Goal: Information Seeking & Learning: Compare options

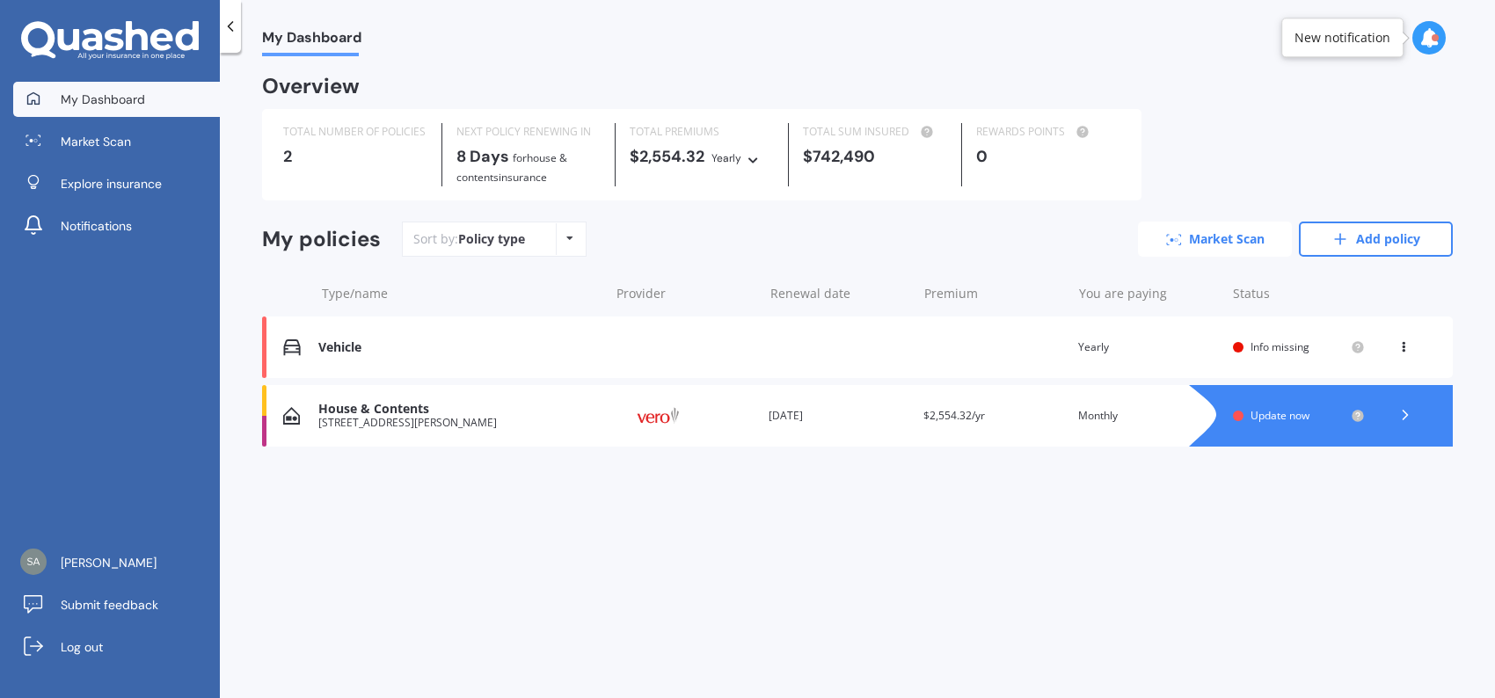
click at [1245, 245] on link "Market Scan" at bounding box center [1215, 239] width 154 height 35
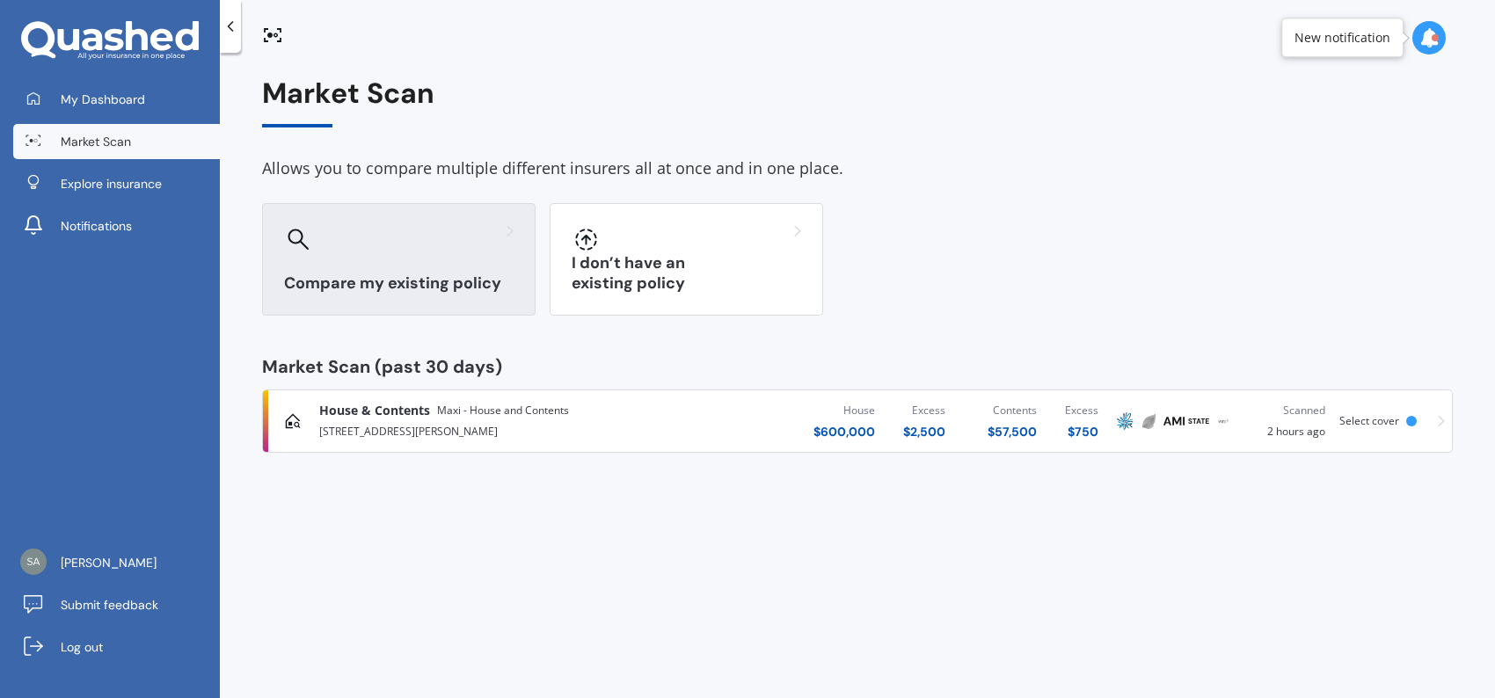
click at [419, 273] on h3 "Compare my existing policy" at bounding box center [398, 283] width 229 height 20
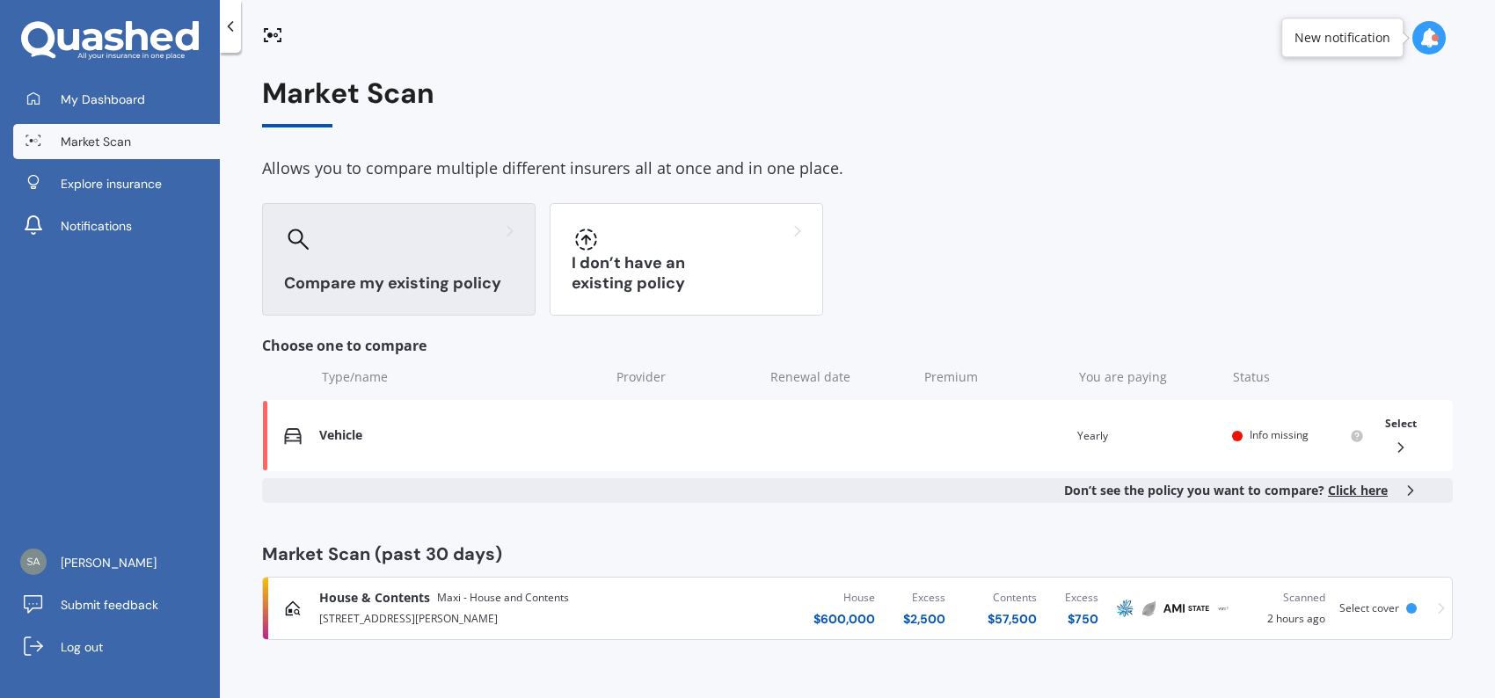
click at [1349, 492] on span "Click here" at bounding box center [1358, 490] width 60 height 17
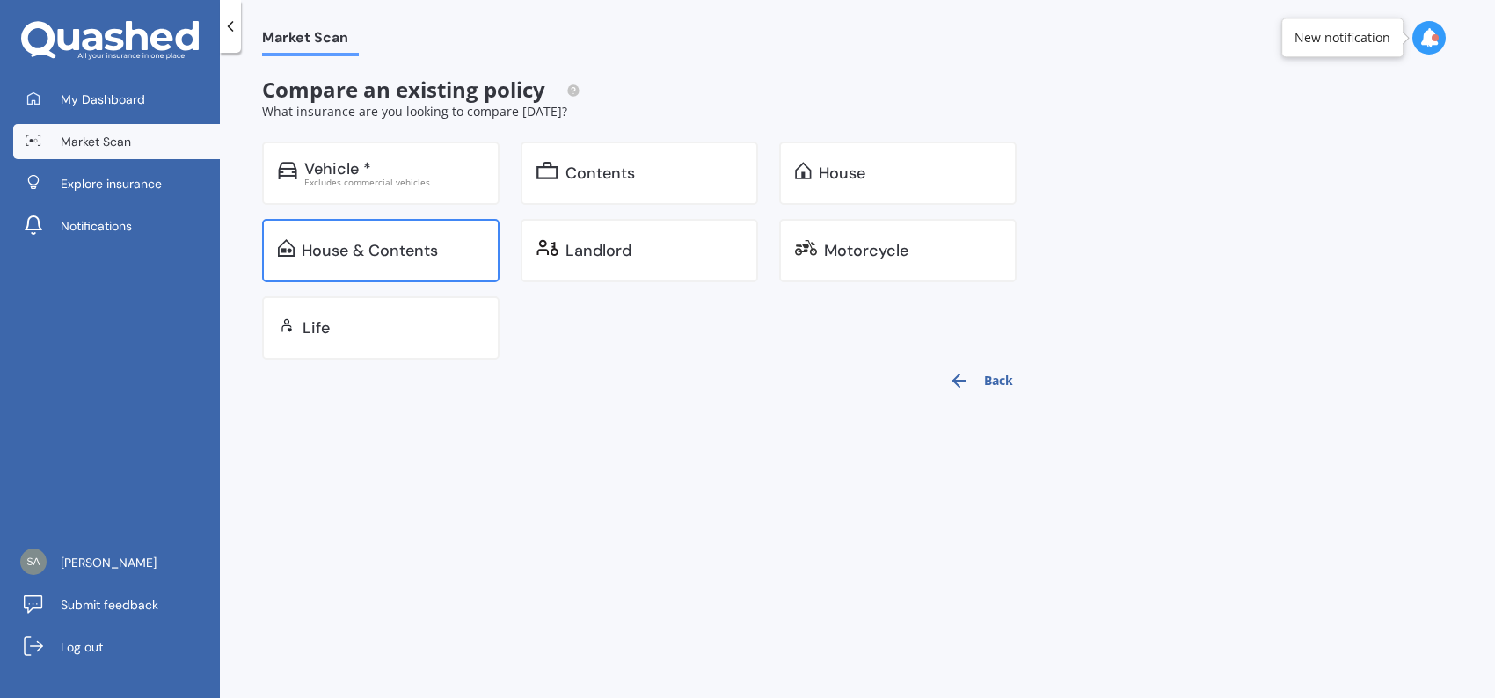
click at [371, 244] on div "House & Contents" at bounding box center [370, 251] width 136 height 18
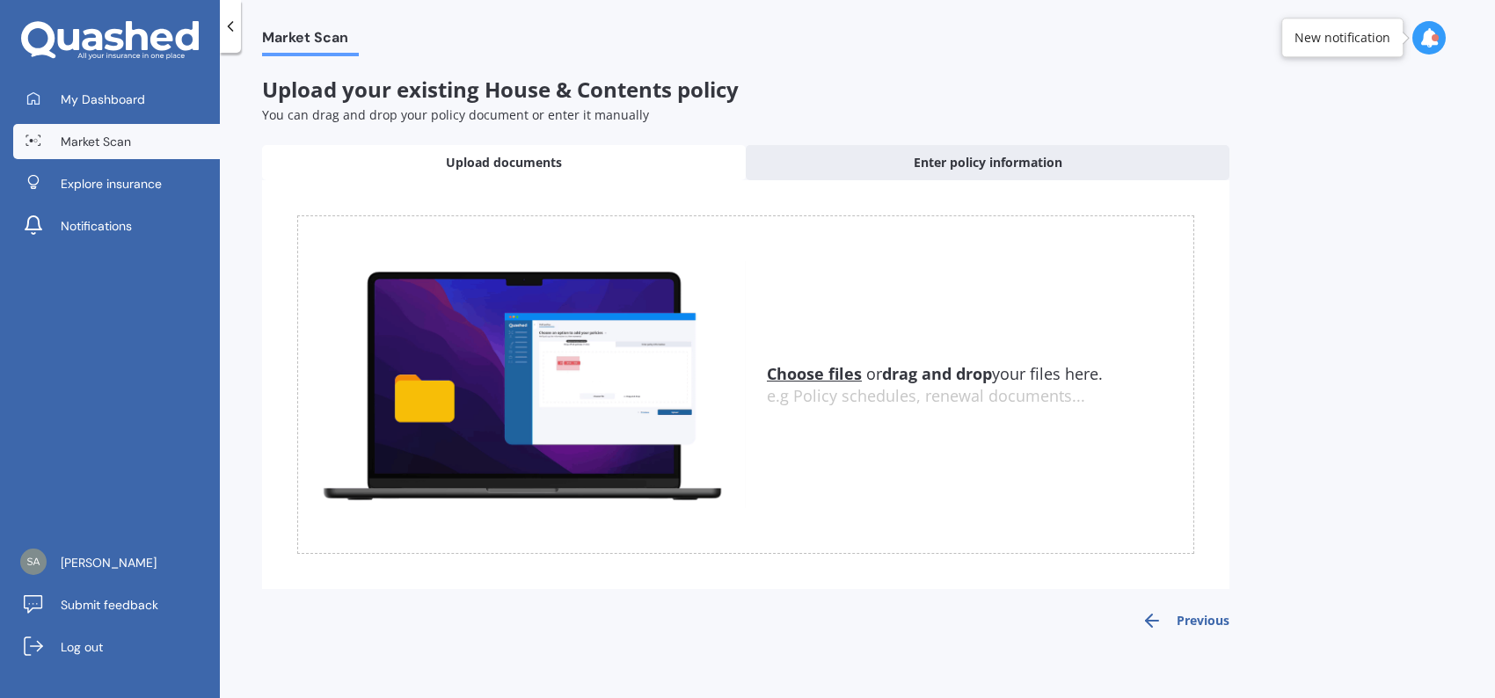
click at [820, 379] on u "Choose files" at bounding box center [814, 373] width 95 height 21
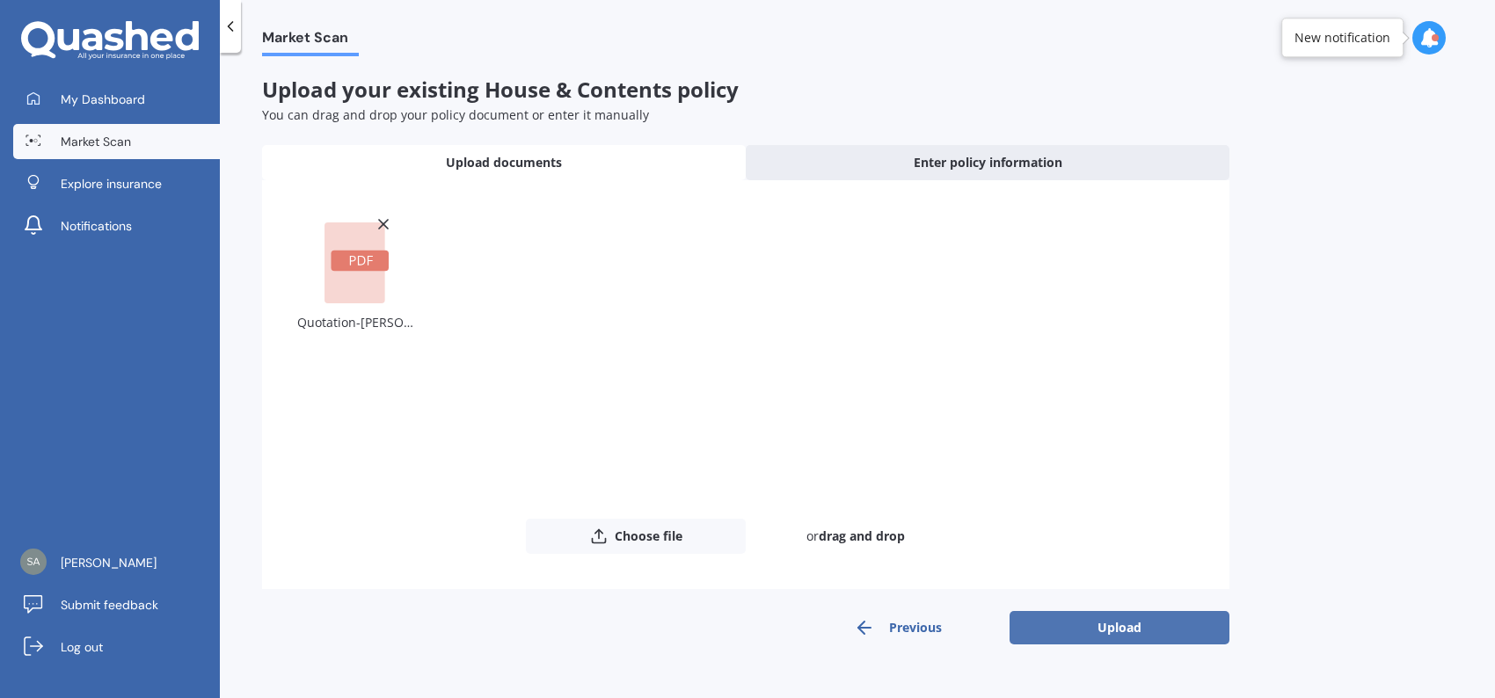
click at [1103, 626] on button "Upload" at bounding box center [1119, 627] width 220 height 33
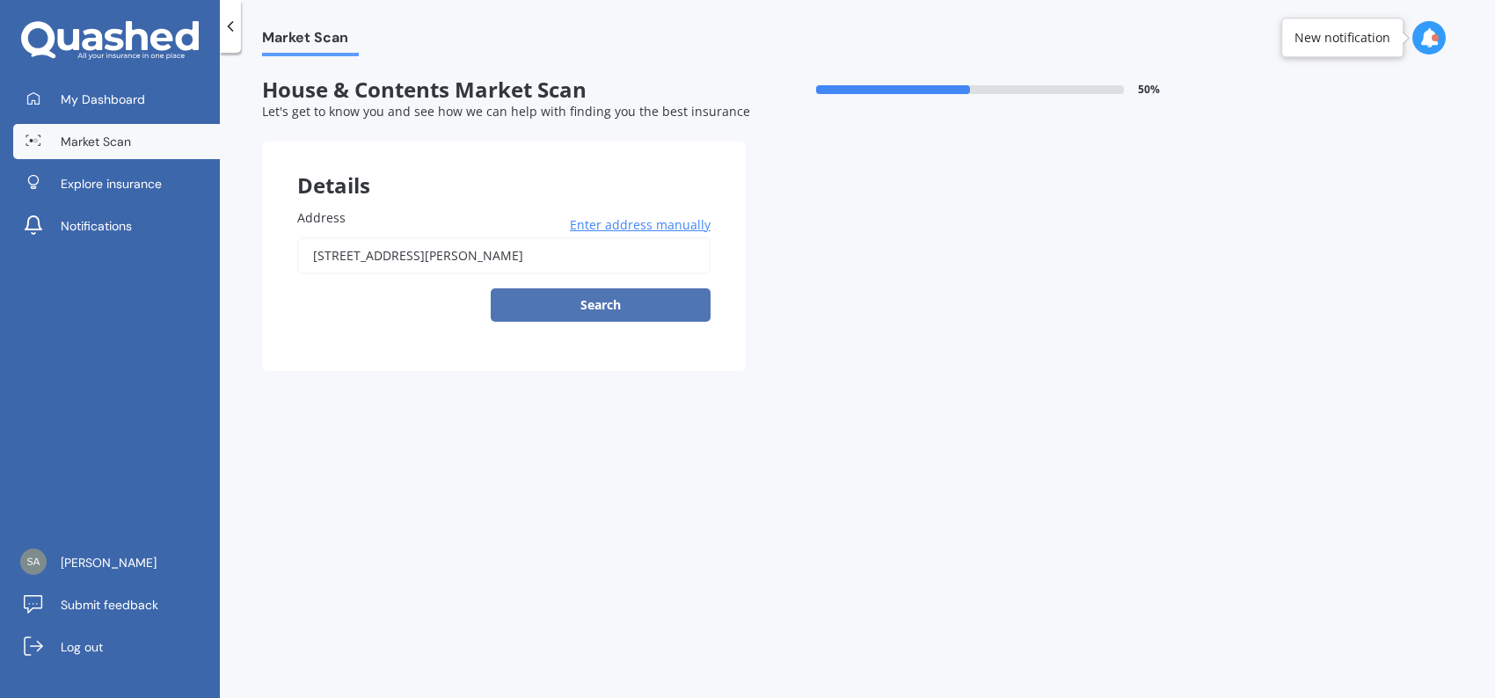
click at [587, 310] on button "Search" at bounding box center [601, 304] width 220 height 33
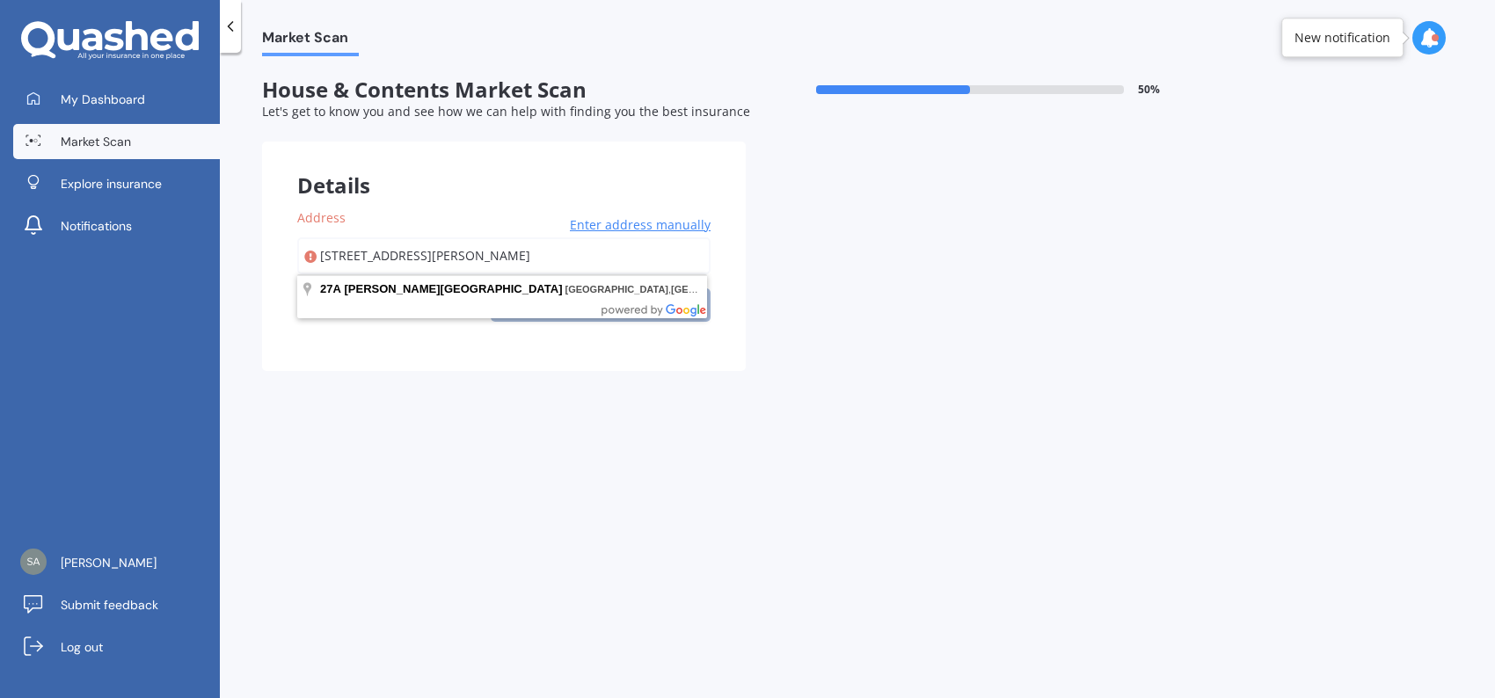
click at [514, 261] on input "[STREET_ADDRESS][PERSON_NAME]" at bounding box center [503, 255] width 413 height 37
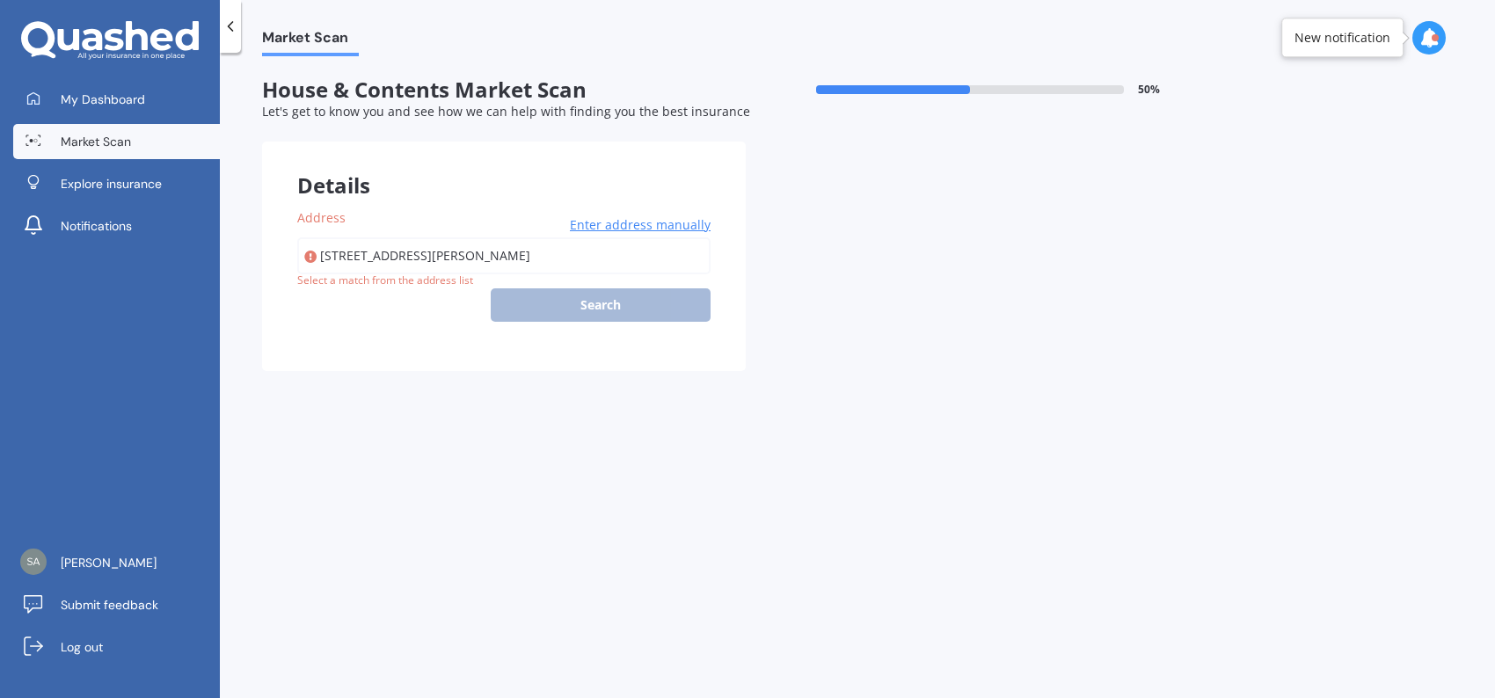
type input "[STREET_ADDRESS][PERSON_NAME]"
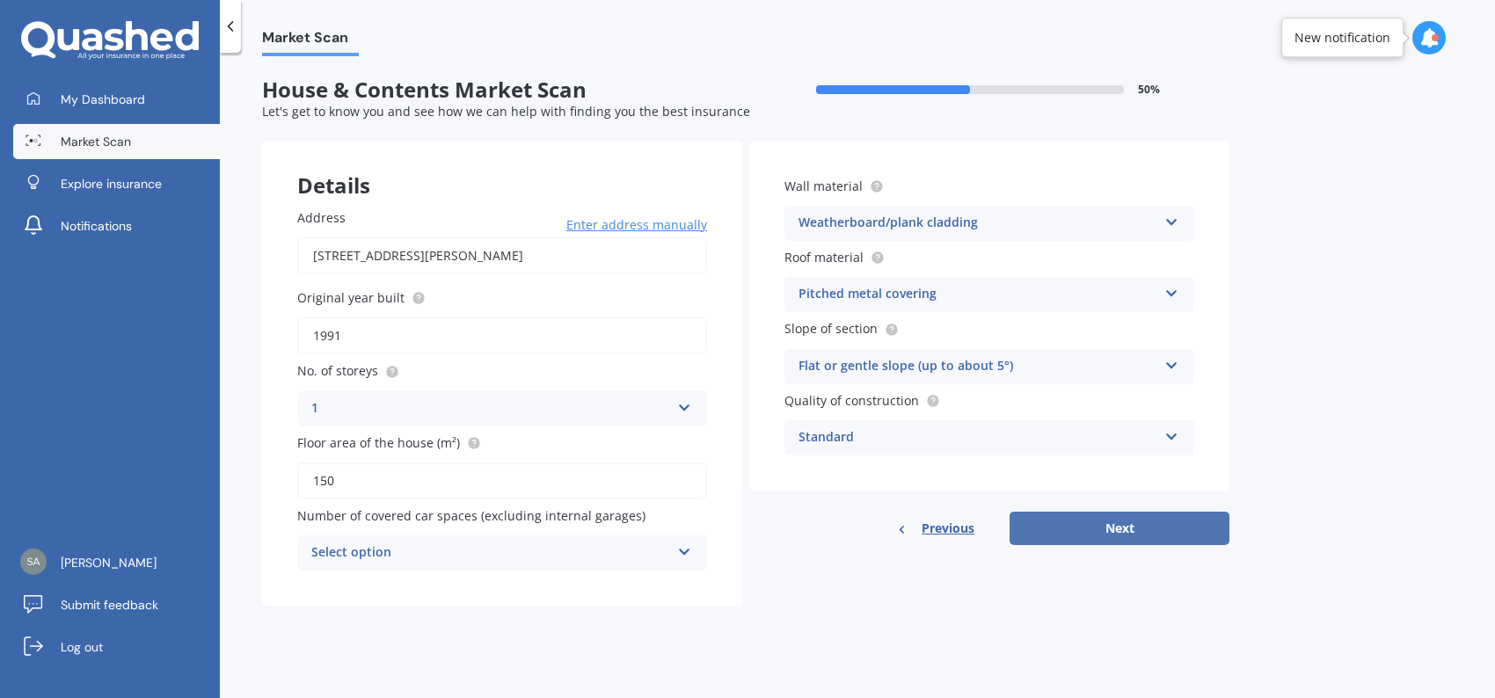
click at [1070, 524] on button "Next" at bounding box center [1119, 528] width 220 height 33
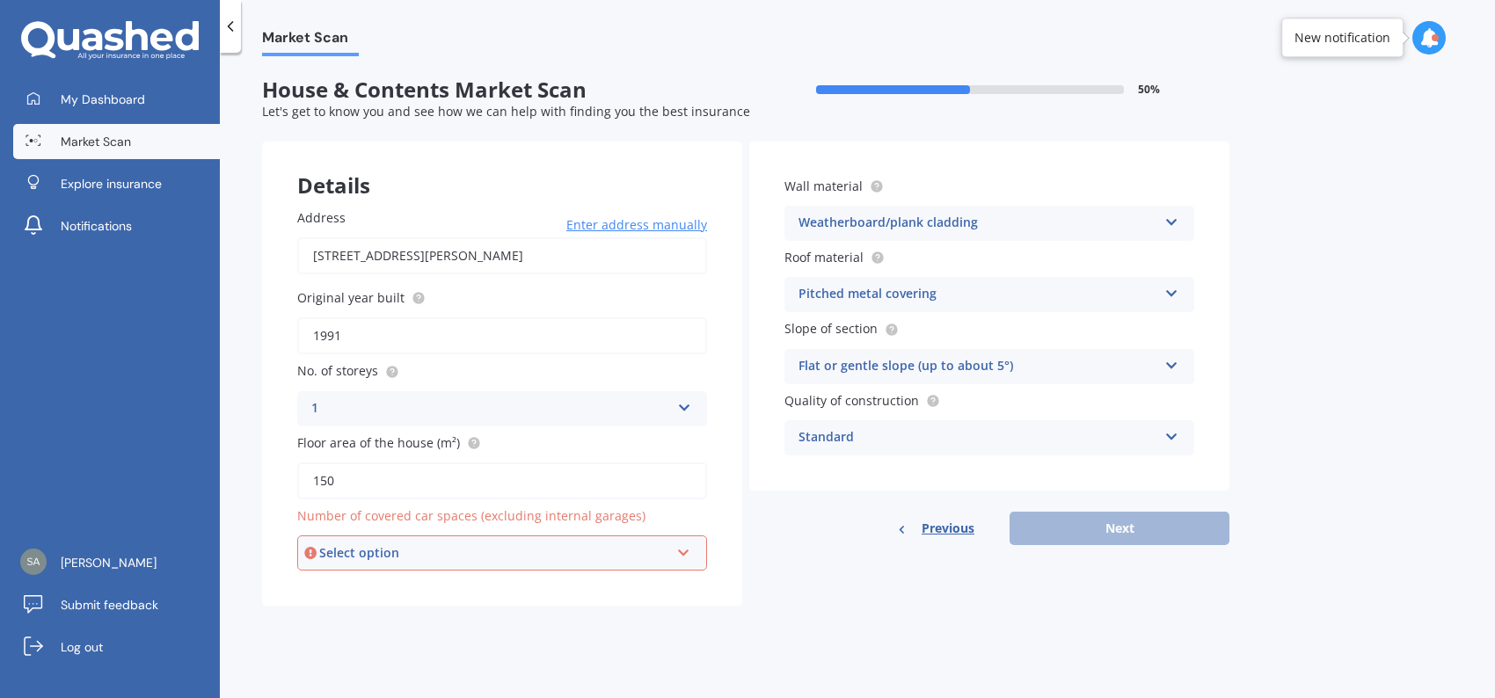
click at [458, 550] on div "Select option" at bounding box center [494, 552] width 350 height 19
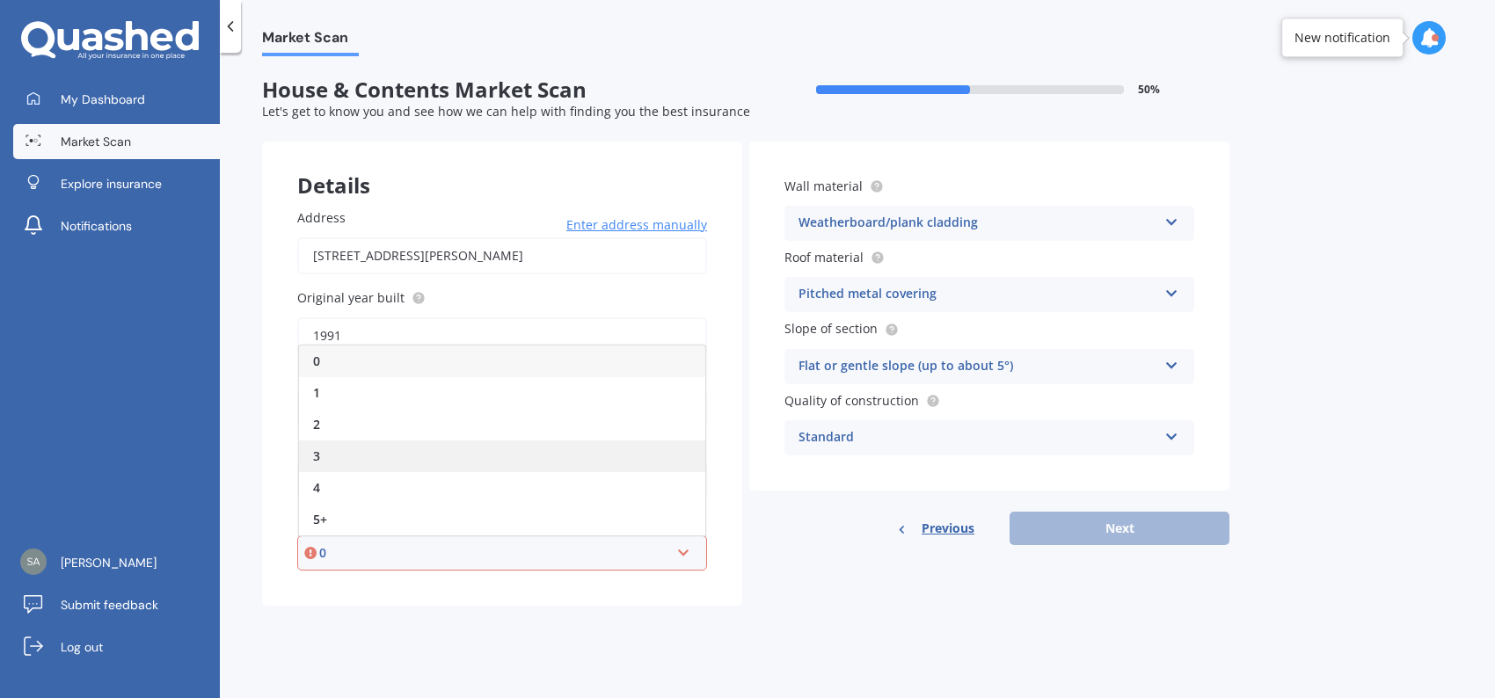
click at [379, 455] on div "3" at bounding box center [502, 457] width 406 height 32
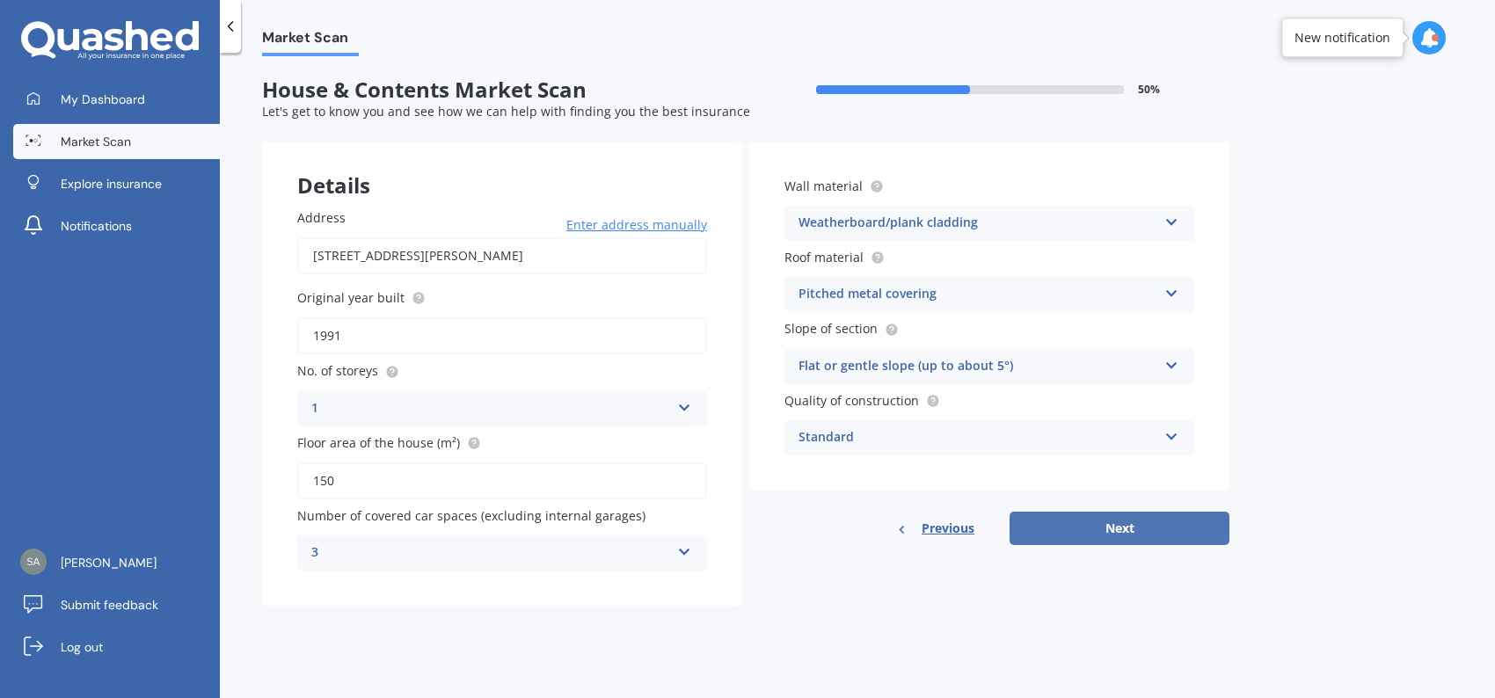
click at [1138, 533] on button "Next" at bounding box center [1119, 528] width 220 height 33
select select "27"
select select "04"
select select "1997"
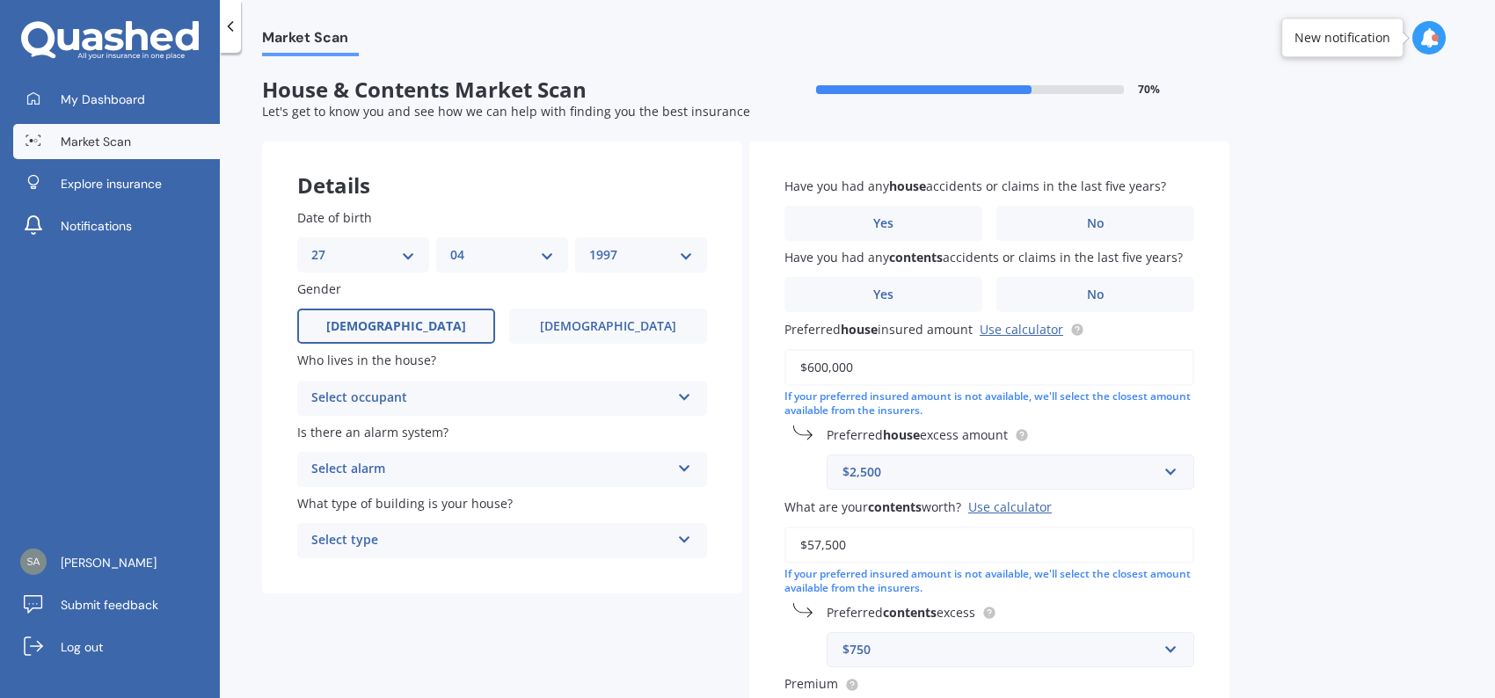
click at [529, 395] on div "Select occupant" at bounding box center [490, 398] width 359 height 21
click at [495, 425] on div "Owner" at bounding box center [502, 433] width 408 height 32
click at [463, 463] on div "Select alarm" at bounding box center [490, 469] width 359 height 21
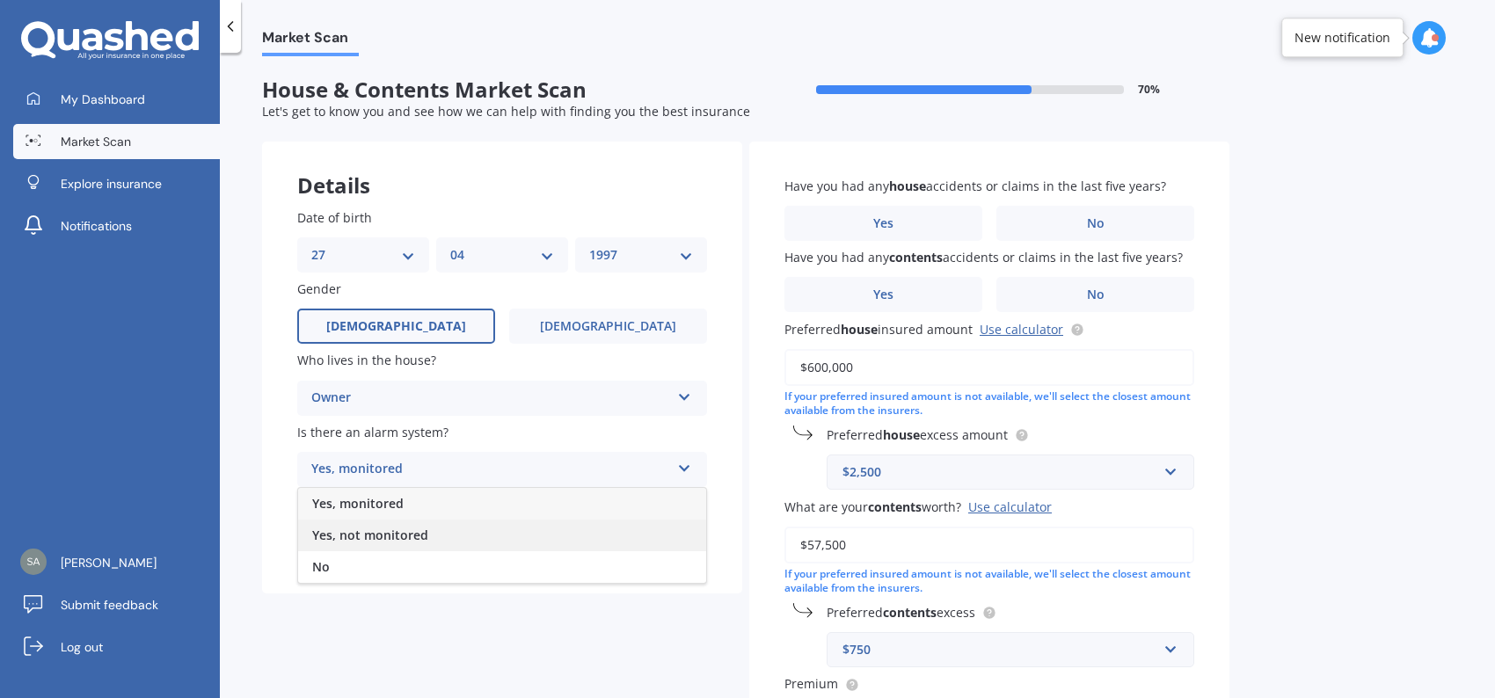
click at [422, 532] on span "Yes, not monitored" at bounding box center [370, 535] width 116 height 17
click at [417, 532] on div "Select type" at bounding box center [490, 540] width 359 height 21
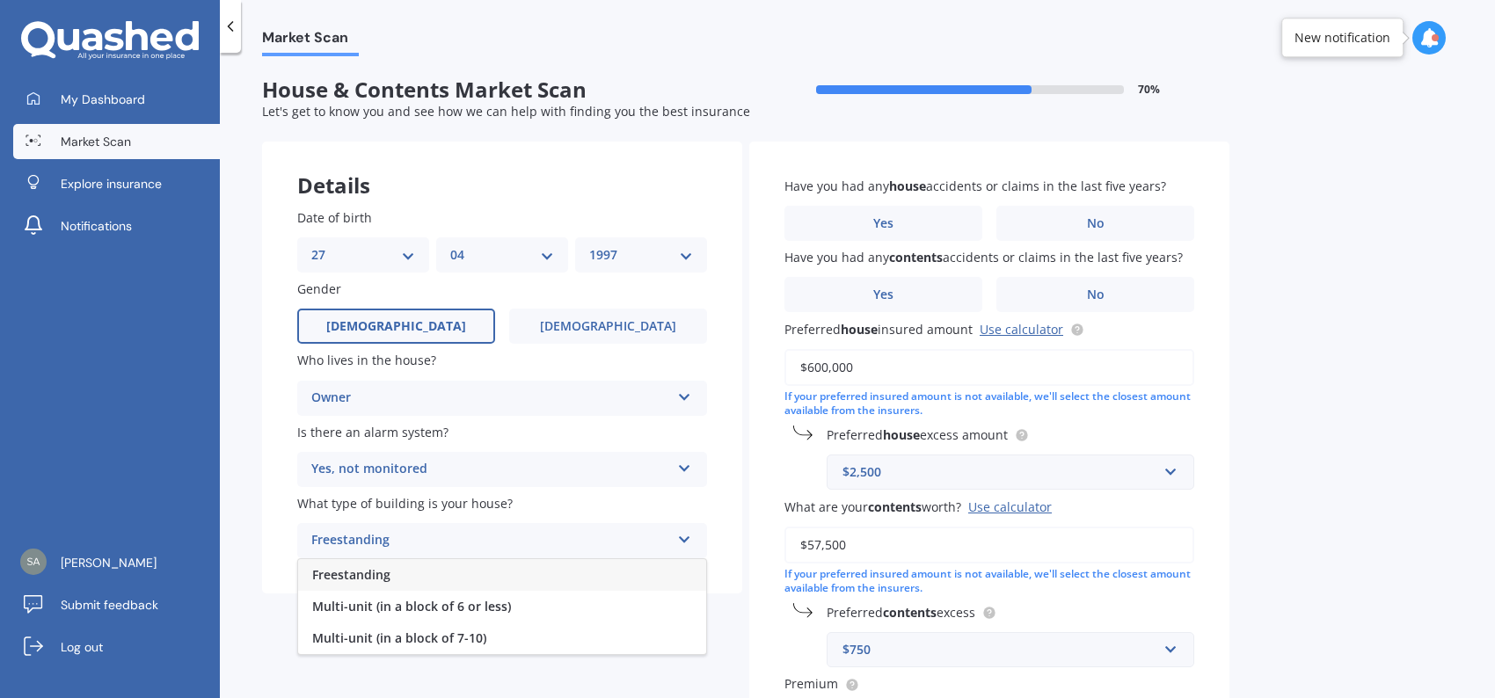
click at [405, 565] on div "Freestanding" at bounding box center [502, 575] width 408 height 32
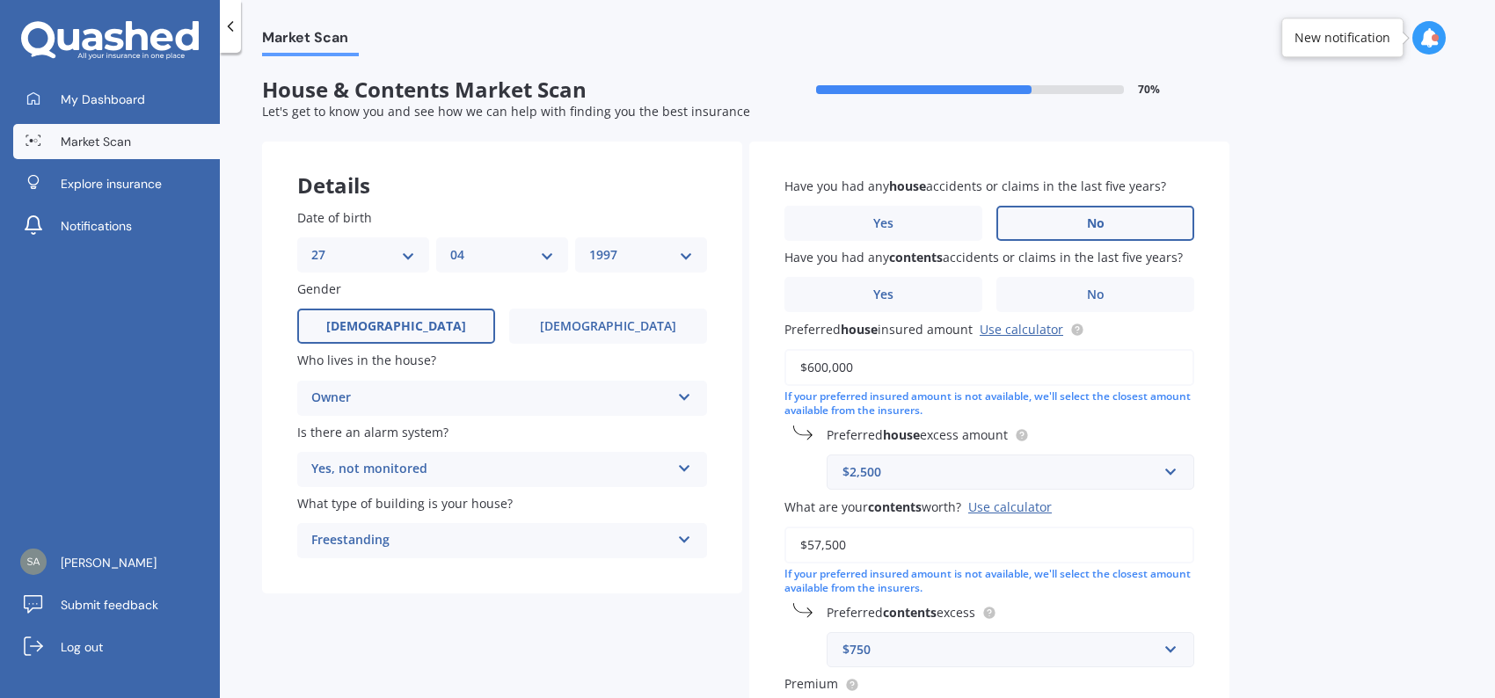
click at [1088, 222] on span "No" at bounding box center [1096, 223] width 18 height 15
click at [0, 0] on input "No" at bounding box center [0, 0] width 0 height 0
click at [1089, 312] on label "No" at bounding box center [1095, 294] width 198 height 35
click at [0, 0] on input "No" at bounding box center [0, 0] width 0 height 0
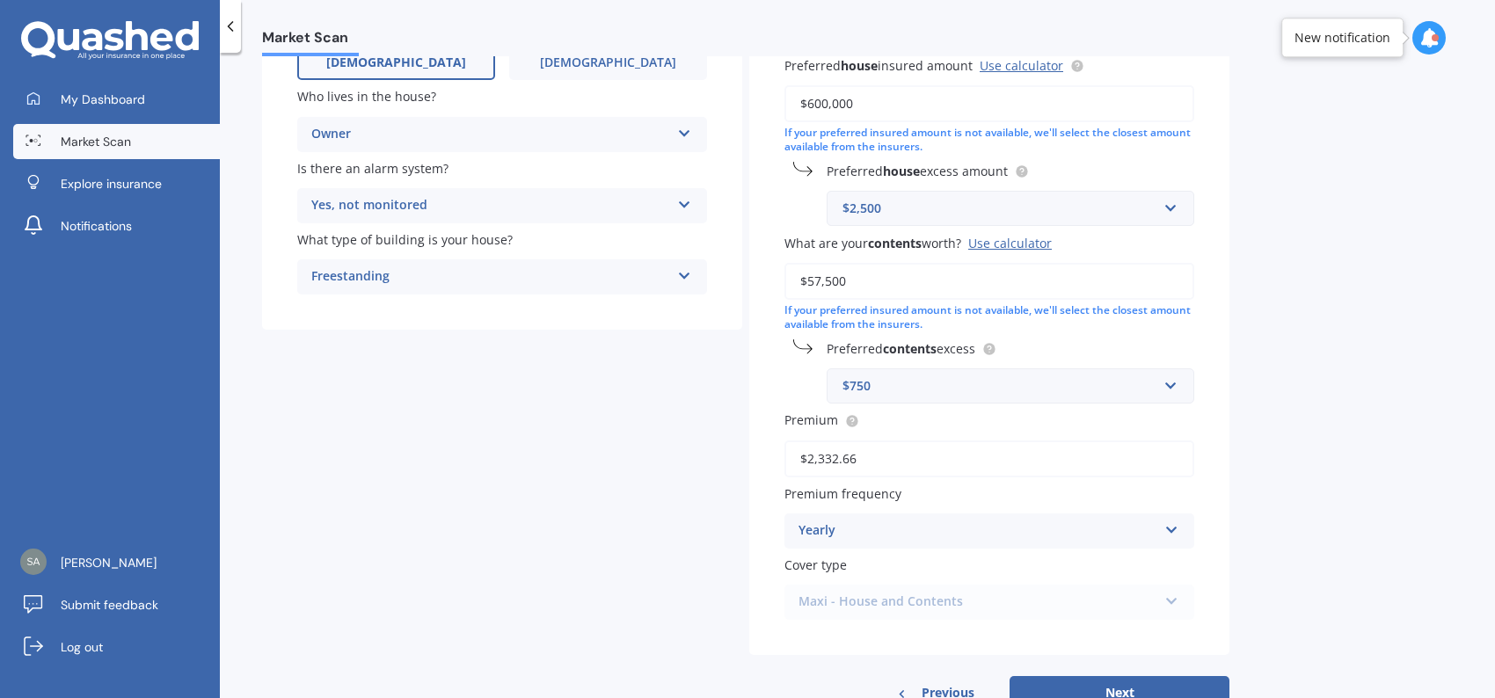
scroll to position [339, 0]
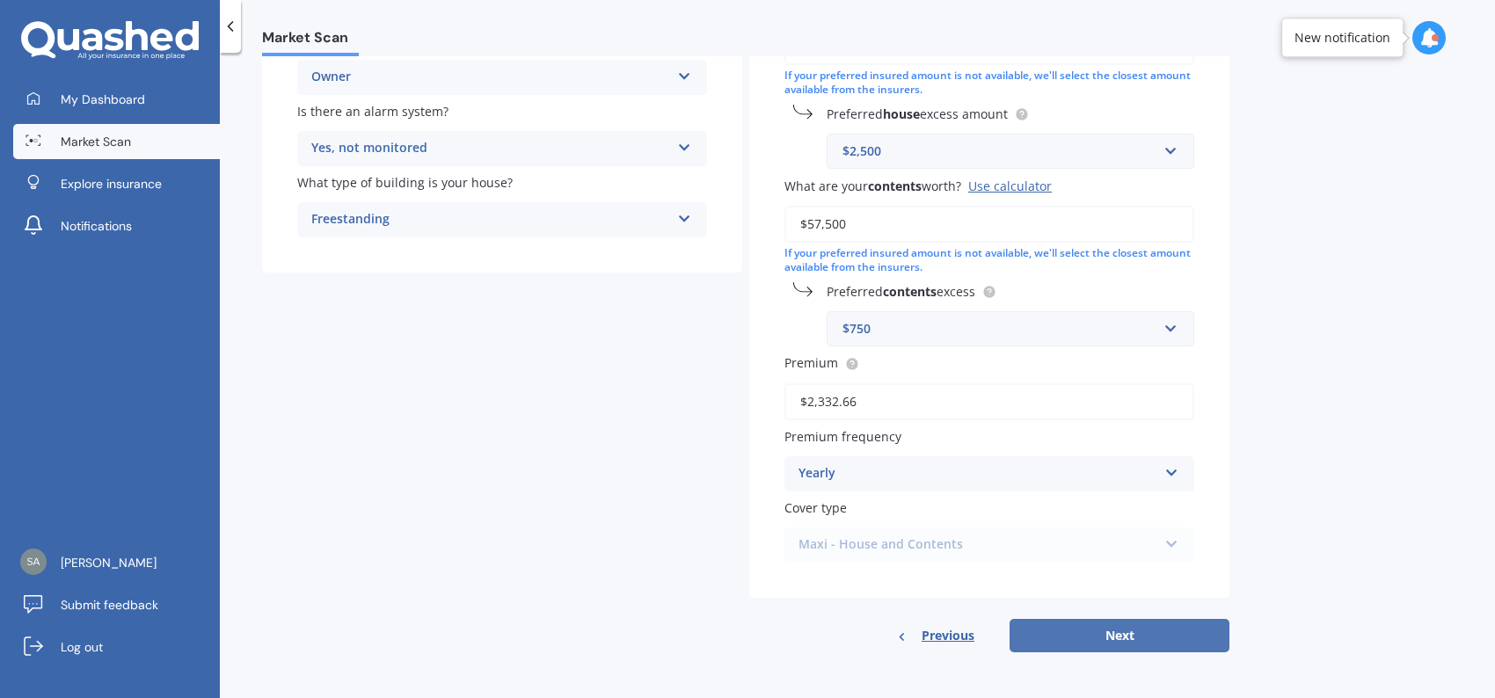
click at [1093, 628] on button "Next" at bounding box center [1119, 635] width 220 height 33
select select "27"
select select "04"
select select "1997"
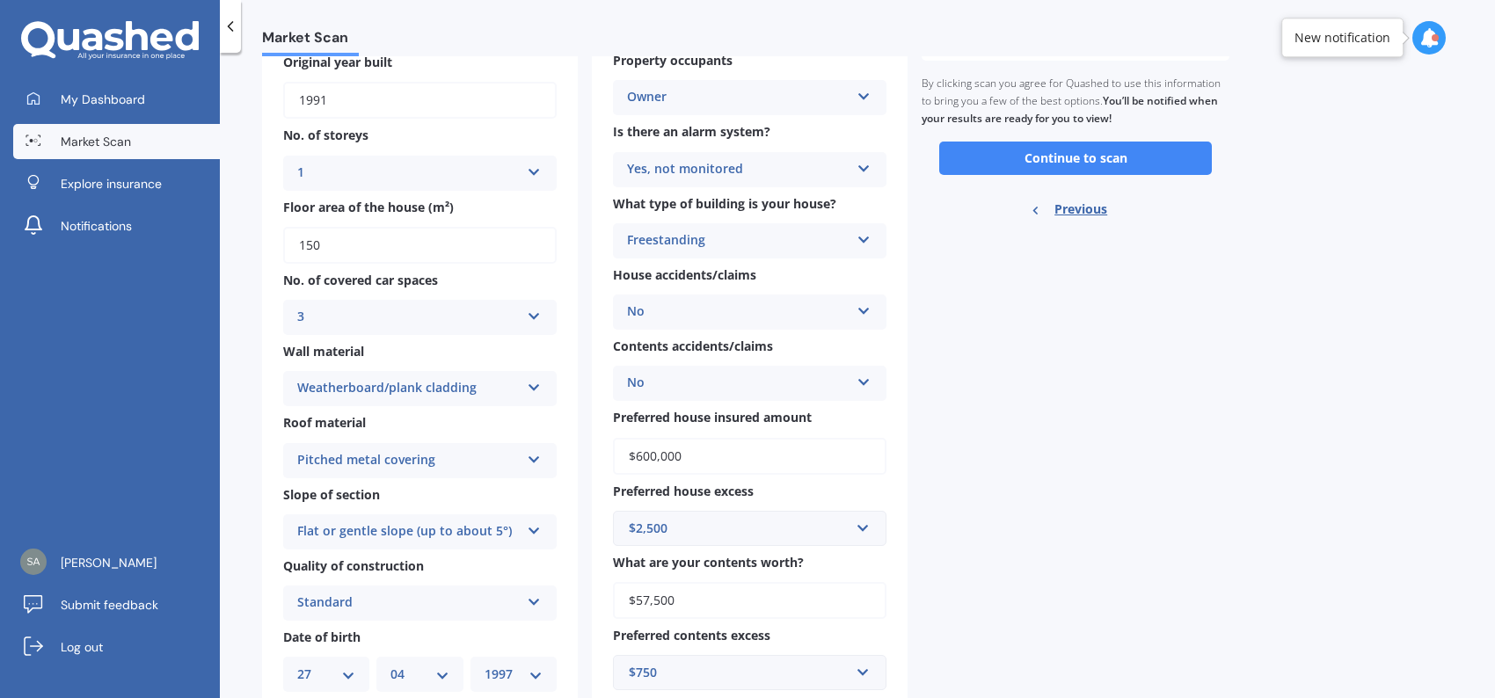
scroll to position [0, 0]
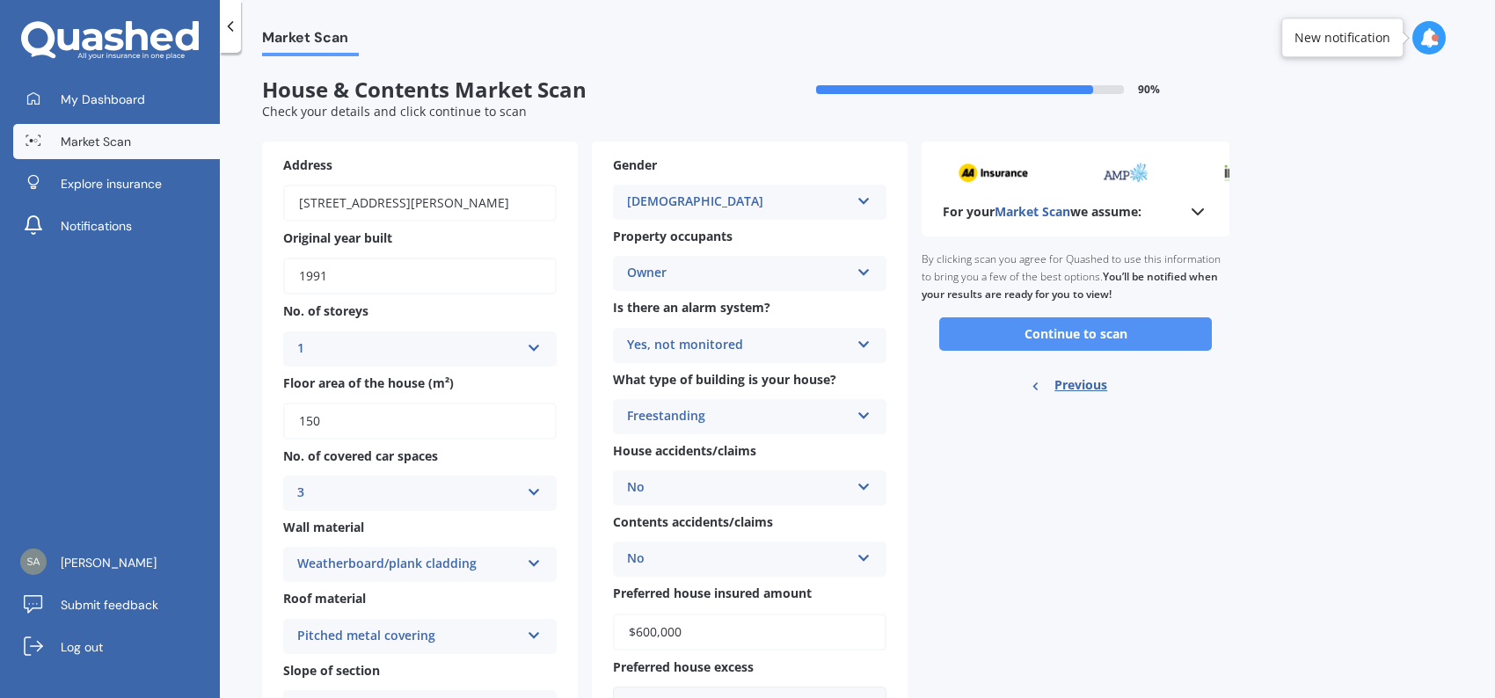
click at [1046, 324] on button "Continue to scan" at bounding box center [1075, 333] width 273 height 33
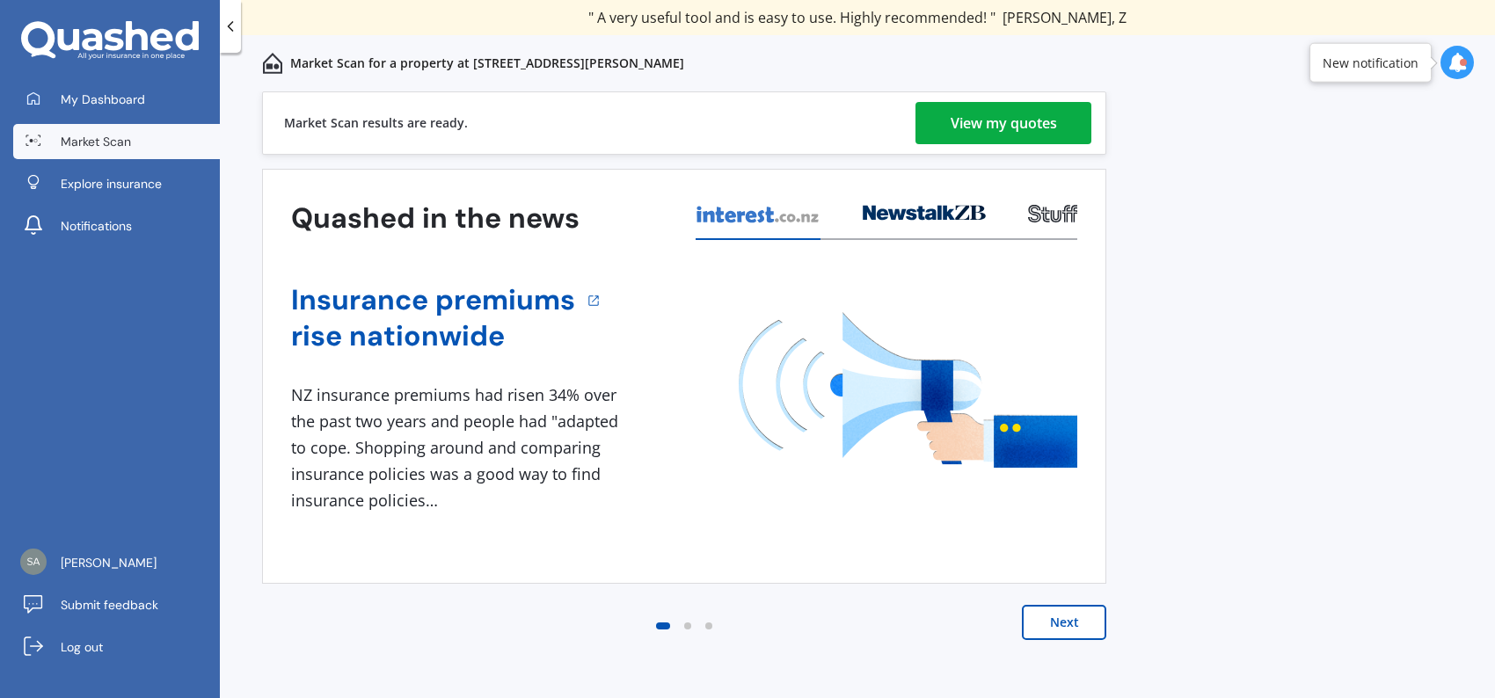
click at [951, 134] on div "View my quotes" at bounding box center [1004, 123] width 106 height 42
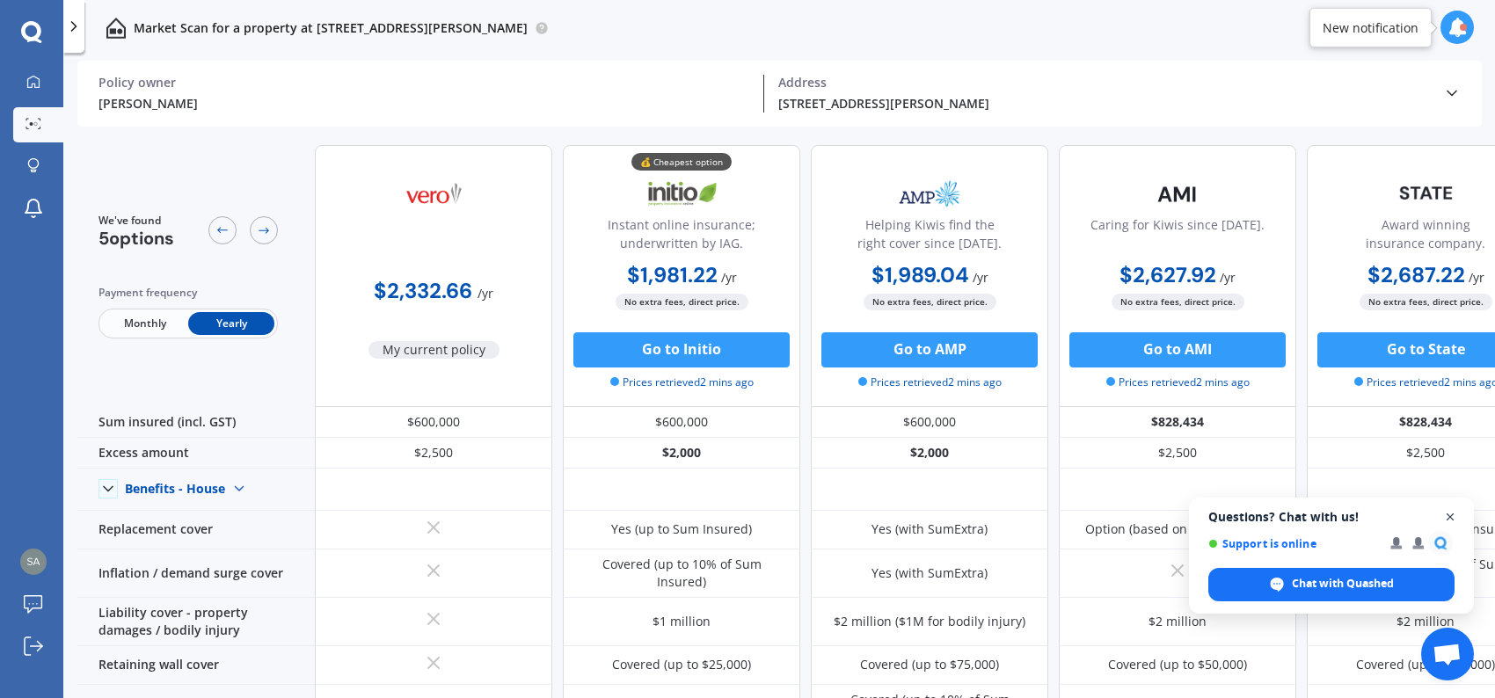
click at [1449, 514] on span "Open chat" at bounding box center [1450, 517] width 22 height 22
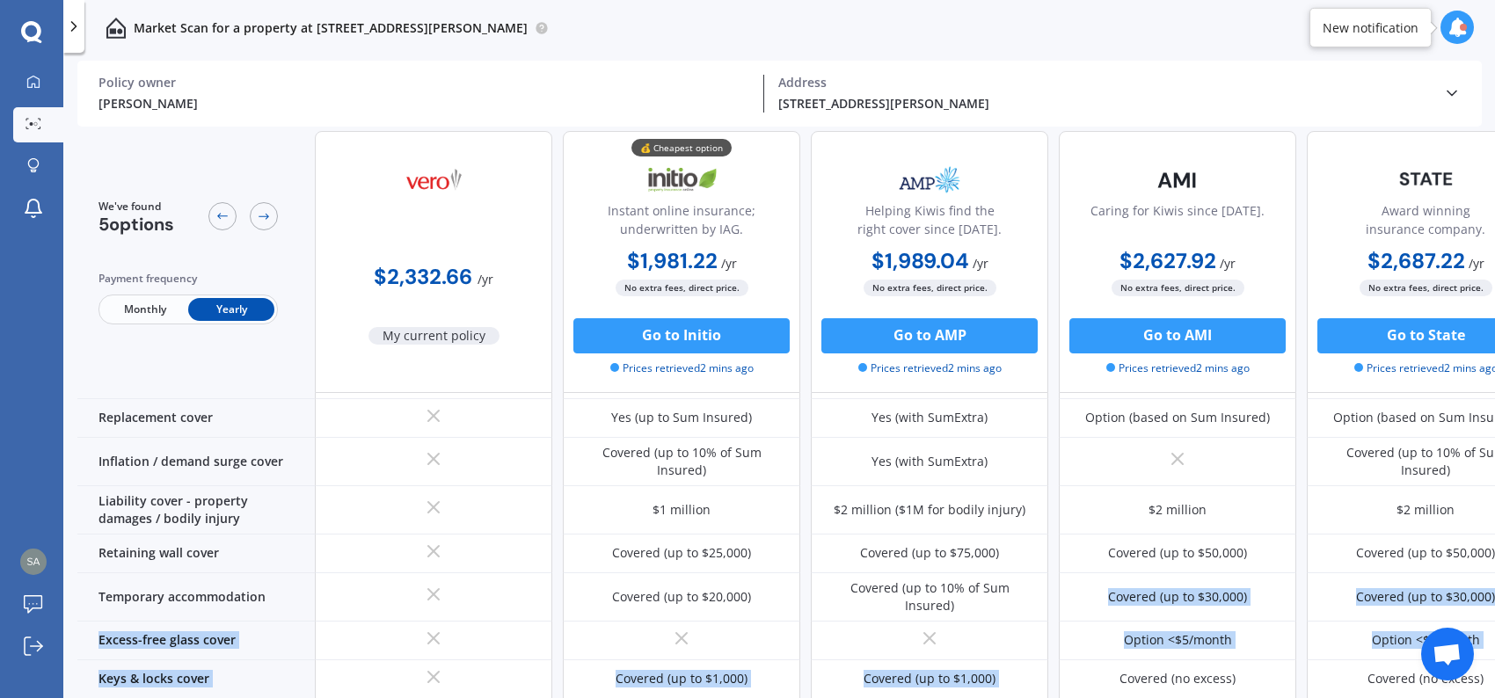
drag, startPoint x: 1056, startPoint y: 690, endPoint x: 1122, endPoint y: 692, distance: 66.0
click at [1121, 692] on div "We've found 5 options Payment frequency Monthly Yearly $2,332.66 / yr My curren…" at bounding box center [785, 417] width 1417 height 572
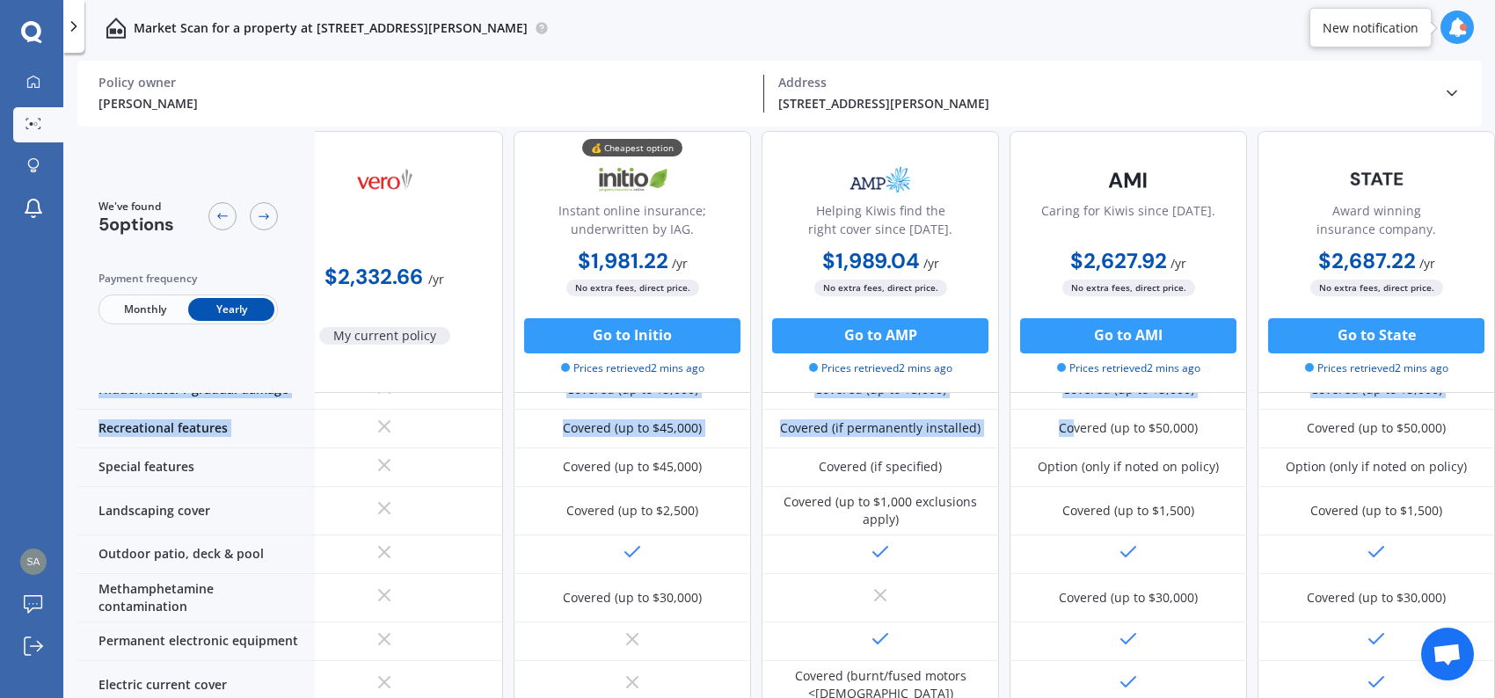
scroll to position [0, 57]
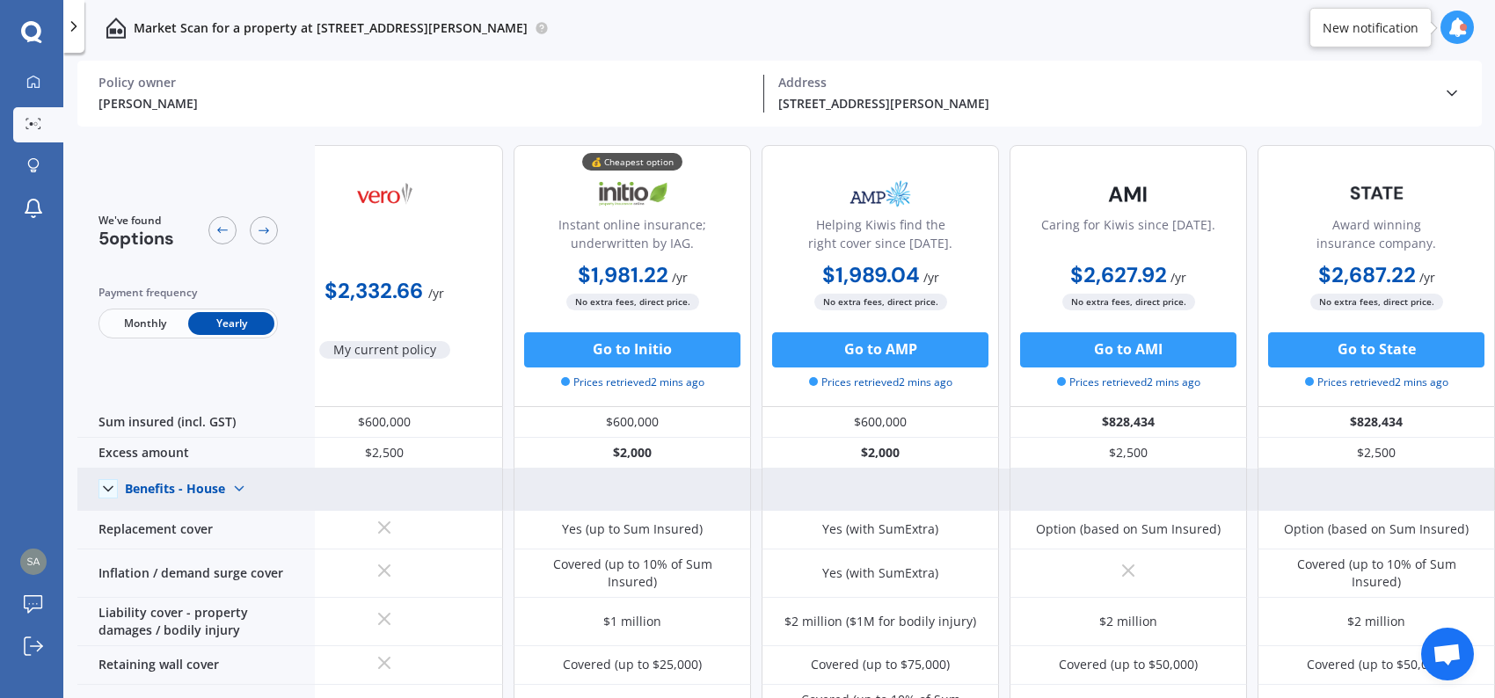
click at [243, 492] on img at bounding box center [239, 489] width 28 height 28
click at [214, 544] on span "Benefits - Contents" at bounding box center [196, 551] width 112 height 17
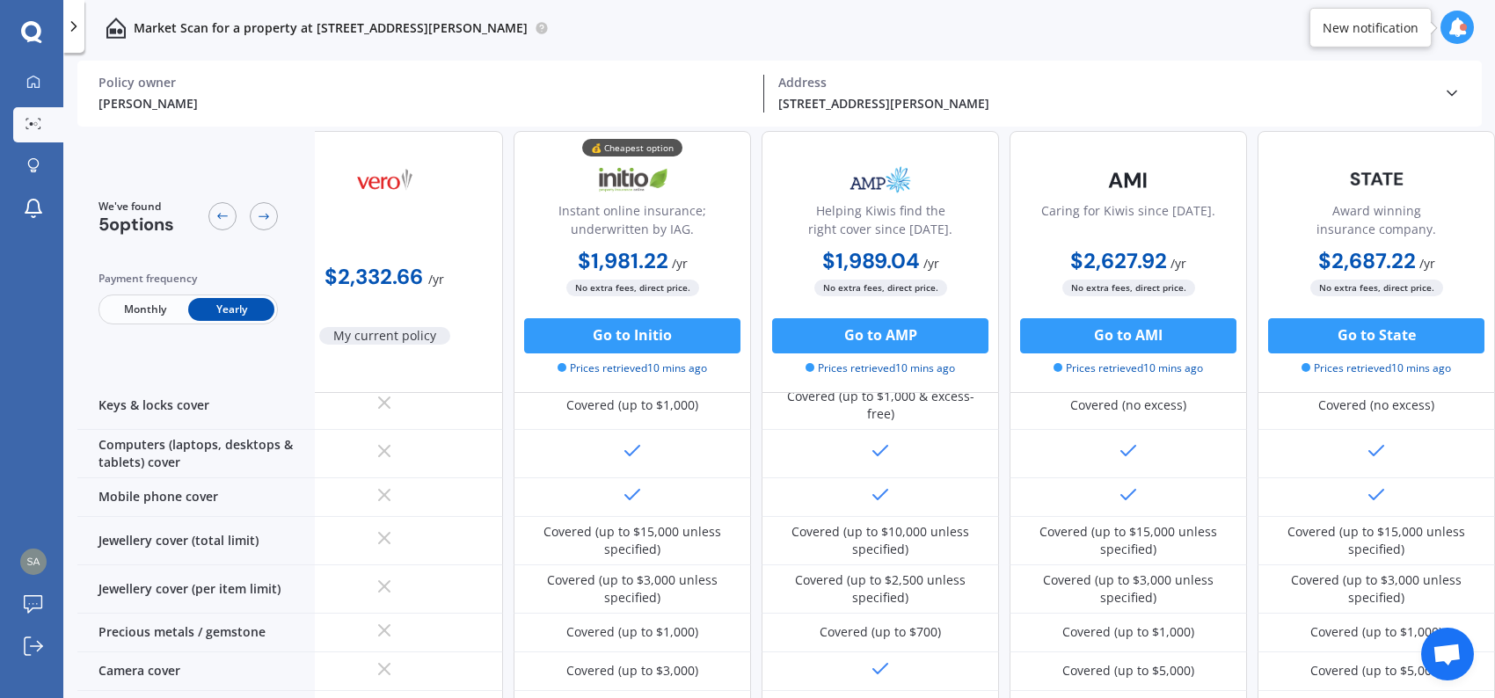
scroll to position [264, 57]
